Goal: Check status: Check status

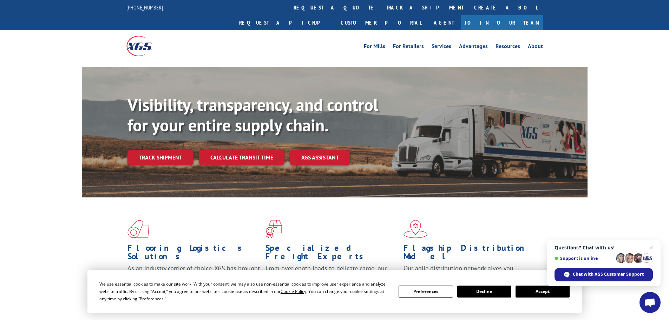
drag, startPoint x: 0, startPoint y: 53, endPoint x: 4, endPoint y: 45, distance: 9.1
click at [0, 45] on div "For [PERSON_NAME] For Retailers Services Advantages Resources About For [PERSON…" at bounding box center [334, 45] width 669 height 31
click at [158, 150] on link "Track shipment" at bounding box center [161, 157] width 66 height 15
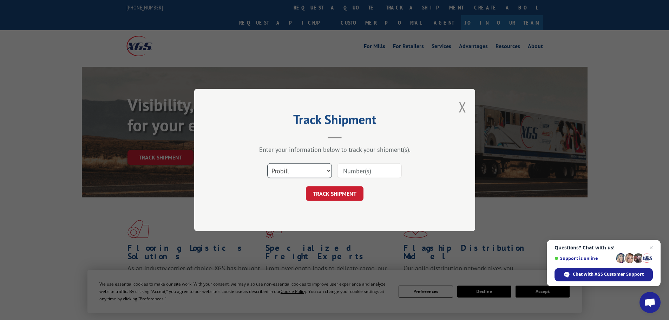
click at [287, 167] on select "Select category... Probill BOL PO" at bounding box center [299, 170] width 65 height 15
select select "bol"
click at [267, 163] on select "Select category... Probill BOL PO" at bounding box center [299, 170] width 65 height 15
click at [374, 172] on input at bounding box center [369, 170] width 65 height 15
paste input "5624683"
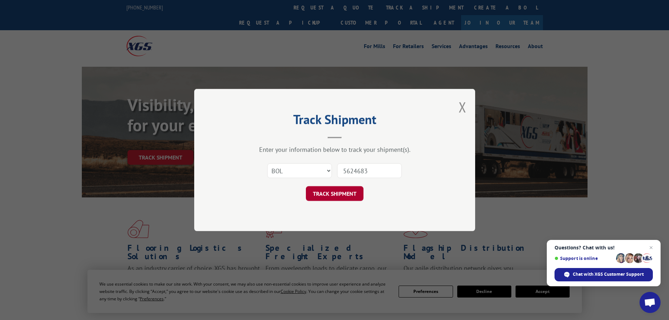
type input "5624683"
click at [342, 191] on button "TRACK SHIPMENT" at bounding box center [335, 193] width 58 height 15
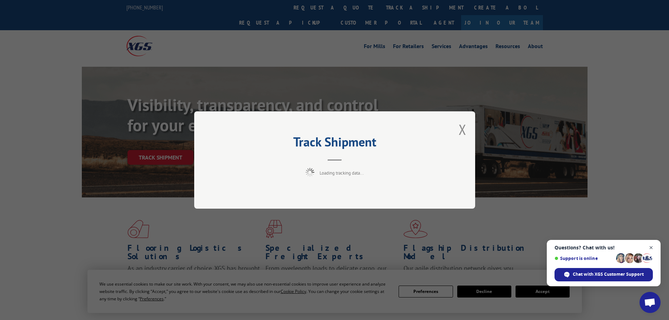
click at [653, 245] on span "Close chat" at bounding box center [651, 247] width 9 height 9
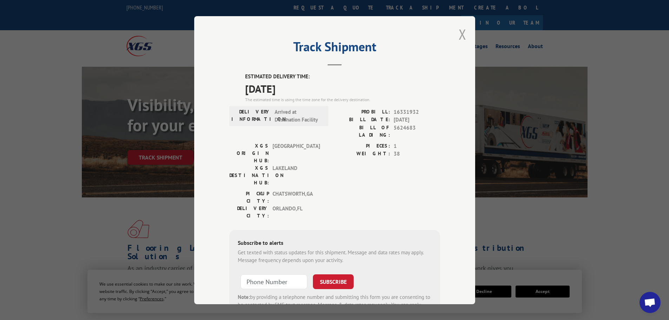
click at [462, 33] on button "Close modal" at bounding box center [463, 34] width 8 height 19
